Goal: Navigation & Orientation: Find specific page/section

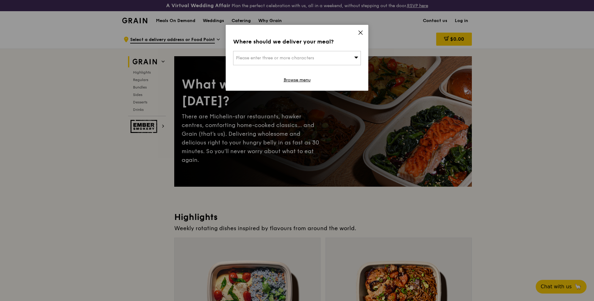
click at [361, 32] on icon at bounding box center [361, 33] width 4 height 4
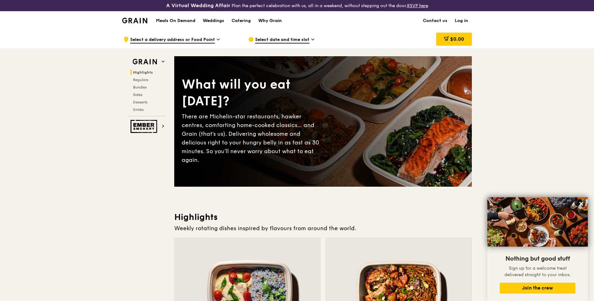
click at [278, 20] on div "Why Grain" at bounding box center [270, 20] width 24 height 19
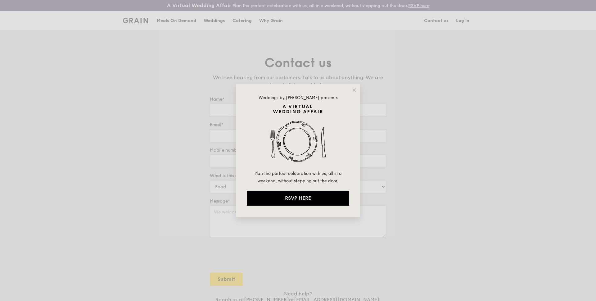
click at [356, 88] on icon at bounding box center [354, 90] width 6 height 6
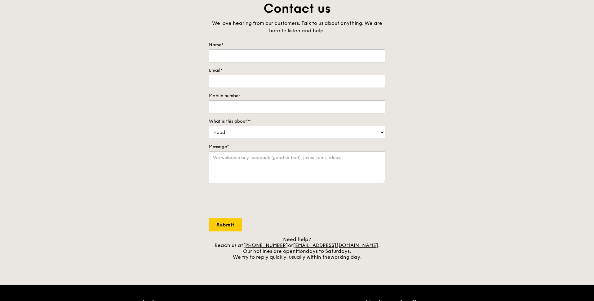
scroll to position [155, 0]
